Goal: Find specific page/section: Find specific page/section

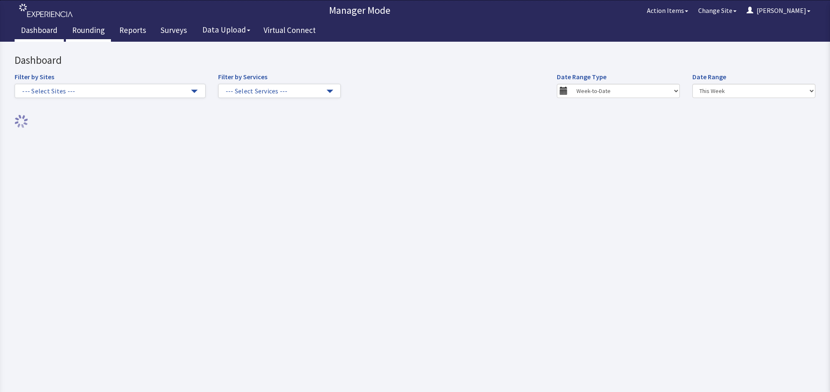
click at [91, 29] on link "Rounding" at bounding box center [88, 31] width 45 height 21
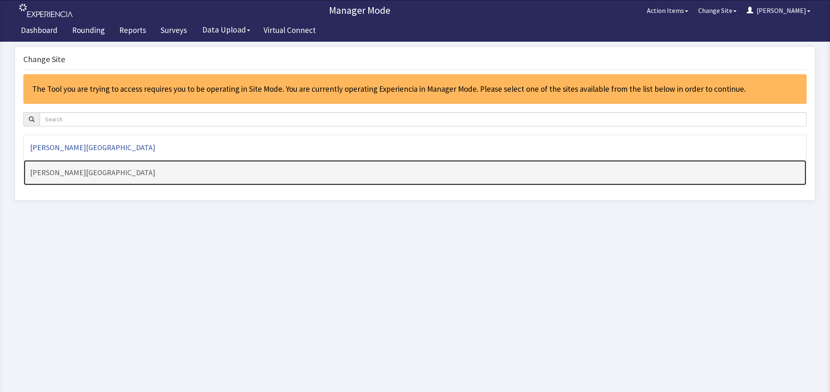
click at [105, 176] on h4 "[PERSON_NAME][GEOGRAPHIC_DATA]" at bounding box center [415, 173] width 770 height 8
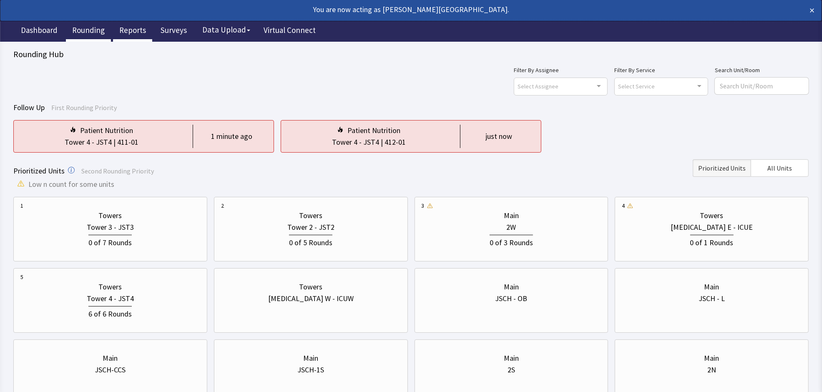
click at [133, 28] on link "Reports" at bounding box center [132, 31] width 39 height 21
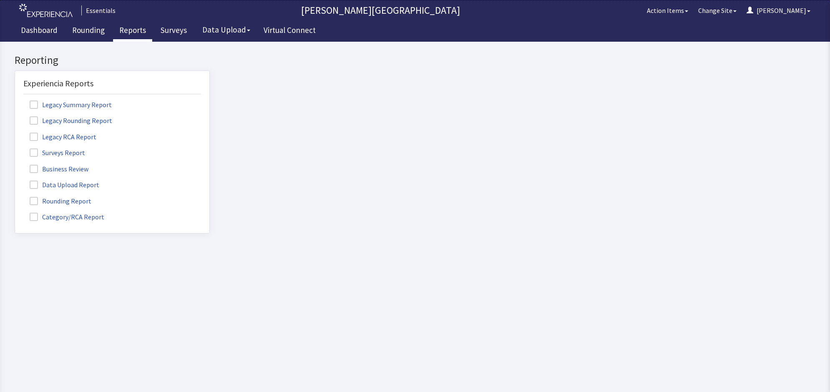
click at [48, 200] on label "Rounding Report" at bounding box center [61, 200] width 76 height 11
click at [15, 197] on input "Rounding Report" at bounding box center [15, 197] width 0 height 0
